Goal: Find specific page/section: Find specific page/section

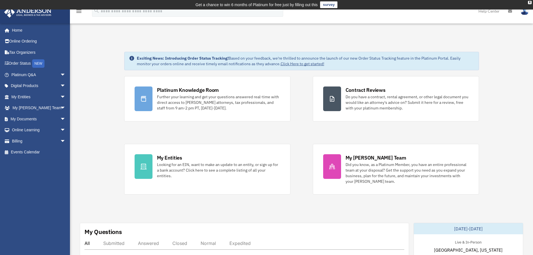
click at [19, 64] on link "Order Status NEW" at bounding box center [39, 63] width 70 height 11
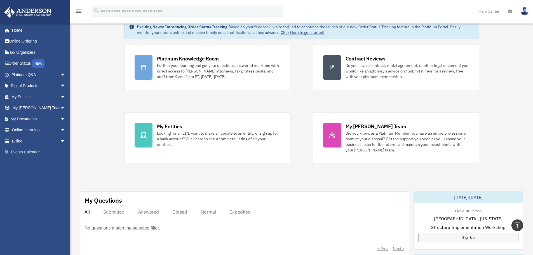
scroll to position [29, 0]
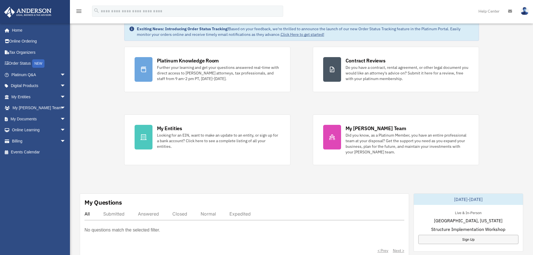
click at [60, 141] on span "arrow_drop_down" at bounding box center [65, 140] width 11 height 11
click at [60, 129] on span "arrow_drop_down" at bounding box center [65, 129] width 11 height 11
click at [60, 117] on span "arrow_drop_down" at bounding box center [65, 118] width 11 height 11
click at [29, 129] on link "Box" at bounding box center [41, 129] width 66 height 11
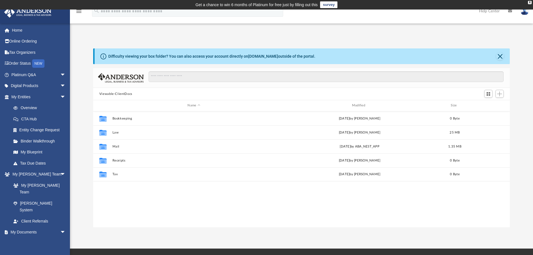
scroll to position [123, 412]
click at [121, 146] on button "Mail" at bounding box center [193, 147] width 163 height 4
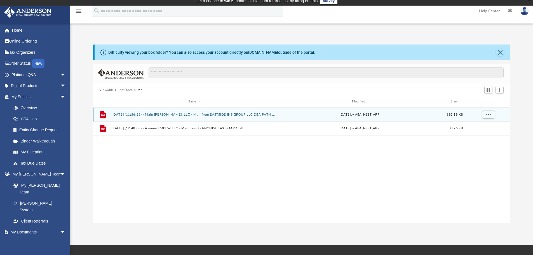
scroll to position [0, 0]
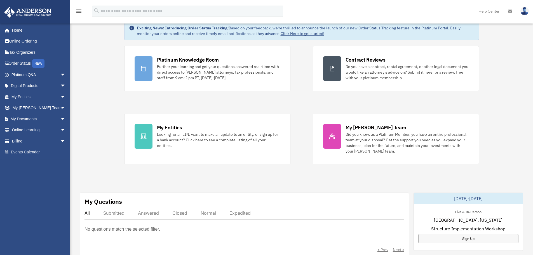
scroll to position [29, 0]
click at [60, 95] on span "arrow_drop_down" at bounding box center [65, 96] width 11 height 11
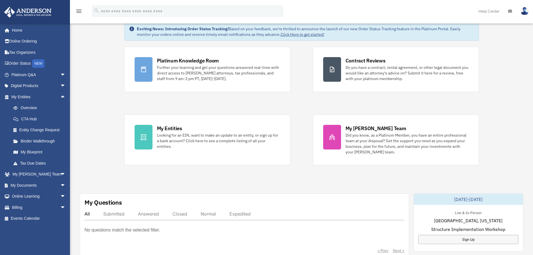
click at [60, 96] on span "arrow_drop_up" at bounding box center [65, 96] width 11 height 11
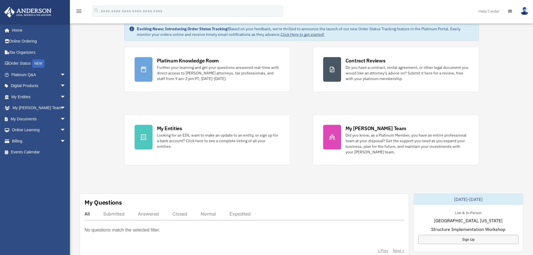
click at [60, 83] on span "arrow_drop_down" at bounding box center [65, 85] width 11 height 11
click at [60, 83] on span "arrow_drop_up" at bounding box center [65, 85] width 11 height 11
click at [60, 72] on span "arrow_drop_down" at bounding box center [65, 74] width 11 height 11
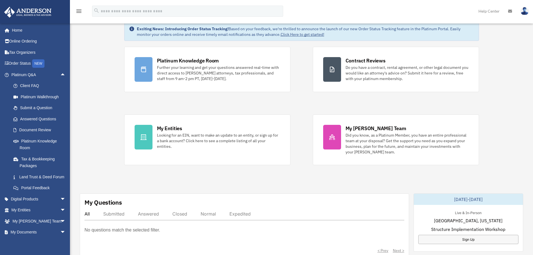
click at [60, 72] on span "arrow_drop_up" at bounding box center [65, 74] width 11 height 11
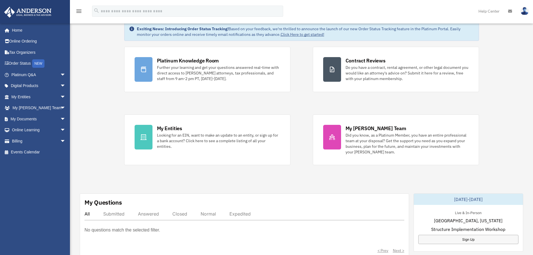
click at [60, 116] on span "arrow_drop_down" at bounding box center [65, 118] width 11 height 11
click at [25, 130] on link "Box" at bounding box center [41, 129] width 66 height 11
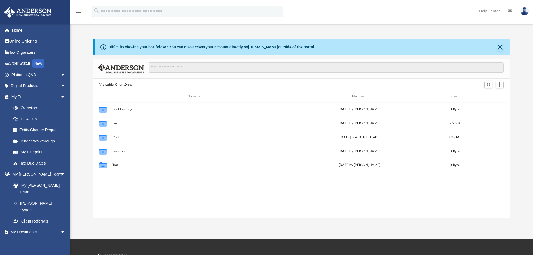
scroll to position [123, 412]
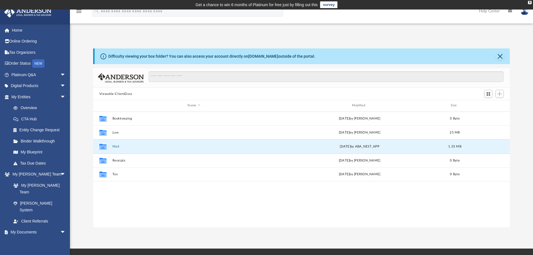
click at [116, 145] on button "Mail" at bounding box center [193, 147] width 163 height 4
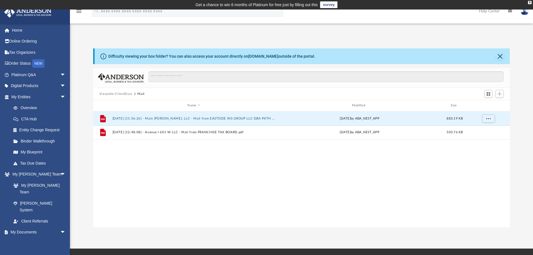
click at [190, 118] on button "2025.08.11 (11:56:26) - Main Mikhail, LLC - Mail from EASTSIDE INS GROUP LLC DB…" at bounding box center [193, 119] width 163 height 4
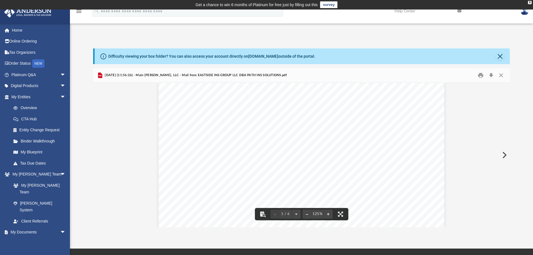
scroll to position [0, 0]
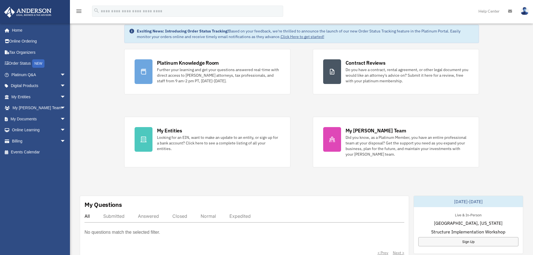
scroll to position [29, 0]
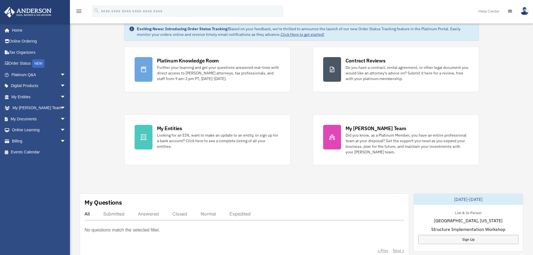
click at [60, 116] on span "arrow_drop_down" at bounding box center [65, 118] width 11 height 11
click at [28, 127] on link "Box" at bounding box center [41, 129] width 66 height 11
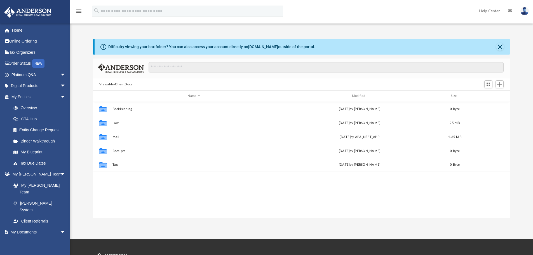
scroll to position [123, 412]
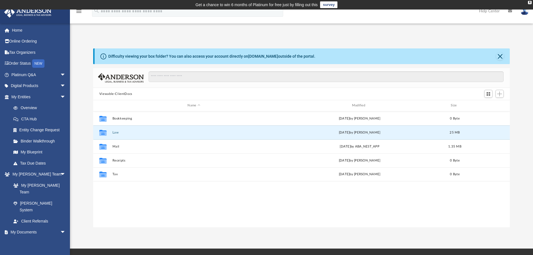
click at [117, 132] on button "Law" at bounding box center [193, 133] width 163 height 4
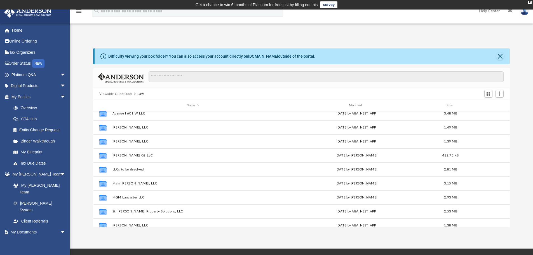
scroll to position [80, 0]
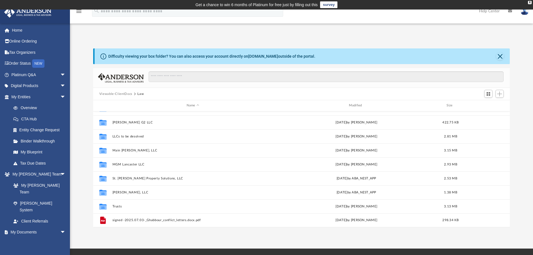
click at [120, 92] on button "Viewable-ClientDocs" at bounding box center [115, 93] width 33 height 5
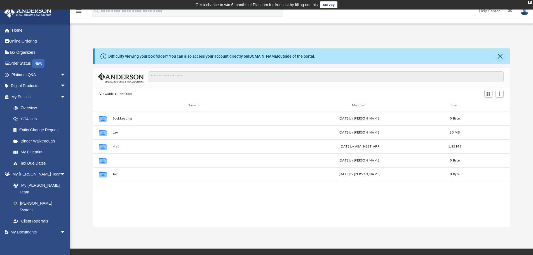
click at [124, 159] on button "Receipts" at bounding box center [193, 161] width 163 height 4
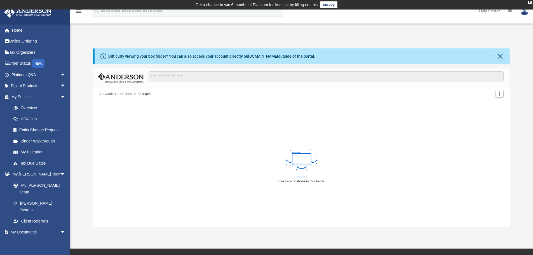
click at [112, 93] on button "Viewable-ClientDocs" at bounding box center [115, 93] width 33 height 5
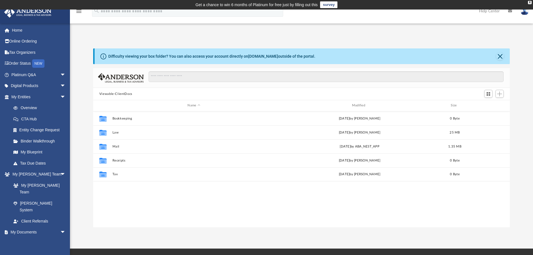
scroll to position [123, 412]
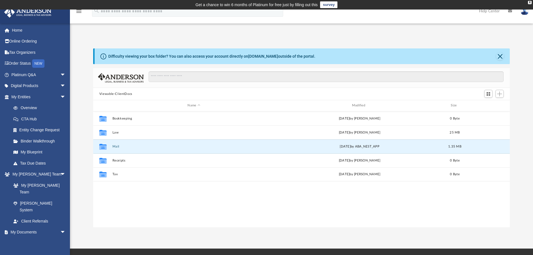
click at [118, 145] on button "Mail" at bounding box center [193, 147] width 163 height 4
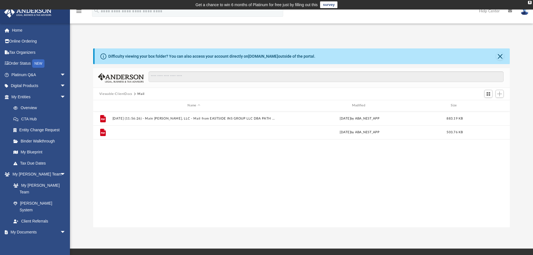
click at [175, 132] on button "2025.08.15 (12:48:08) - Avenue I 601 W LLC - Mail from FRANCHISE TAX BOARD.pdf" at bounding box center [193, 132] width 163 height 4
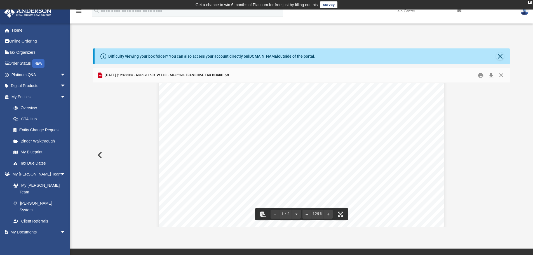
scroll to position [112, 0]
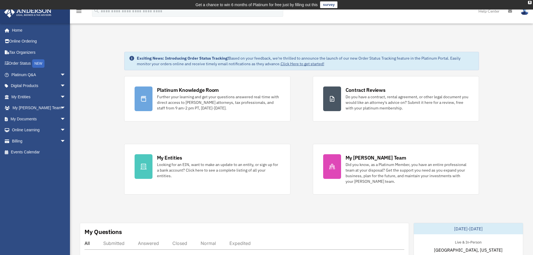
click at [20, 29] on link "Home" at bounding box center [37, 30] width 67 height 11
